Goal: Transaction & Acquisition: Purchase product/service

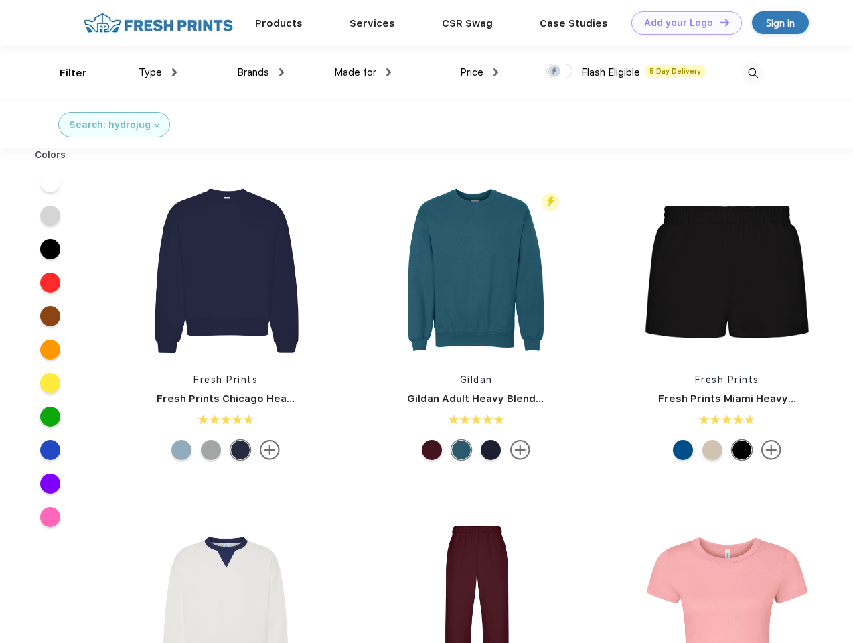
click at [682, 23] on link "Add your Logo Design Tool" at bounding box center [687, 22] width 110 height 23
click at [0, 0] on div "Design Tool" at bounding box center [0, 0] width 0 height 0
click at [719, 22] on link "Add your Logo Design Tool" at bounding box center [687, 22] width 110 height 23
click at [64, 73] on div "Filter" at bounding box center [73, 73] width 27 height 15
click at [158, 72] on span "Type" at bounding box center [150, 72] width 23 height 12
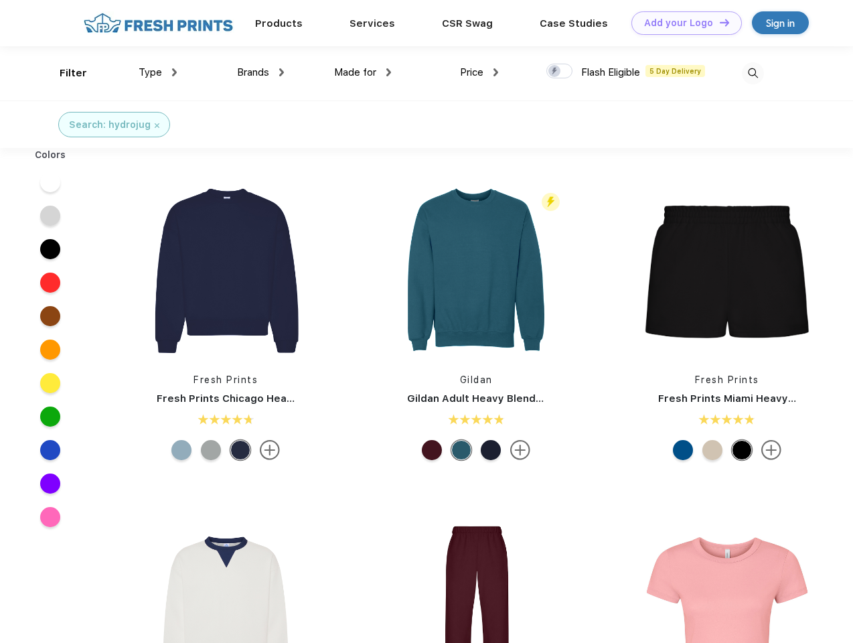
click at [261, 72] on span "Brands" at bounding box center [253, 72] width 32 height 12
click at [363, 72] on span "Made for" at bounding box center [355, 72] width 42 height 12
click at [479, 72] on span "Price" at bounding box center [471, 72] width 23 height 12
click at [560, 72] on div at bounding box center [559, 71] width 26 height 15
click at [555, 72] on input "checkbox" at bounding box center [550, 67] width 9 height 9
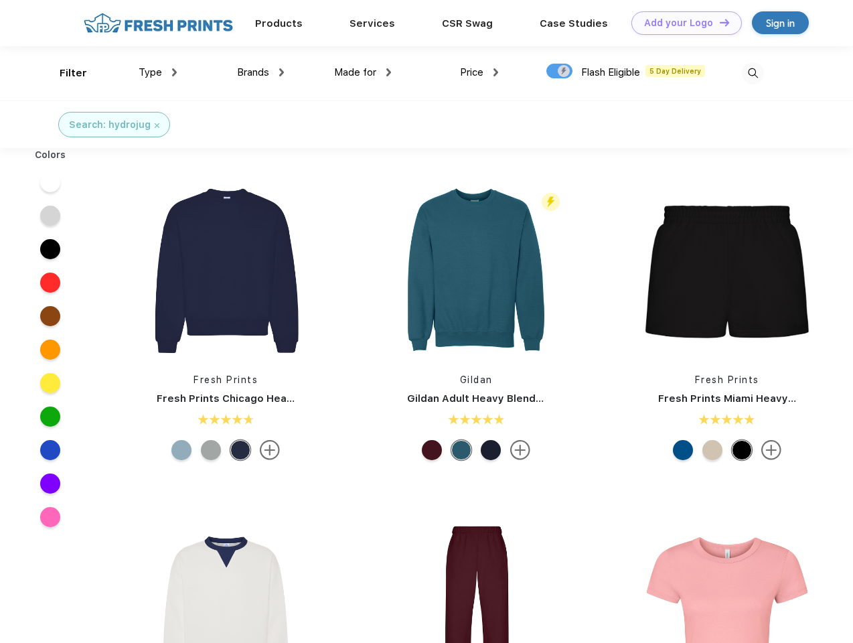
click at [753, 73] on img at bounding box center [753, 73] width 22 height 22
